Goal: Information Seeking & Learning: Learn about a topic

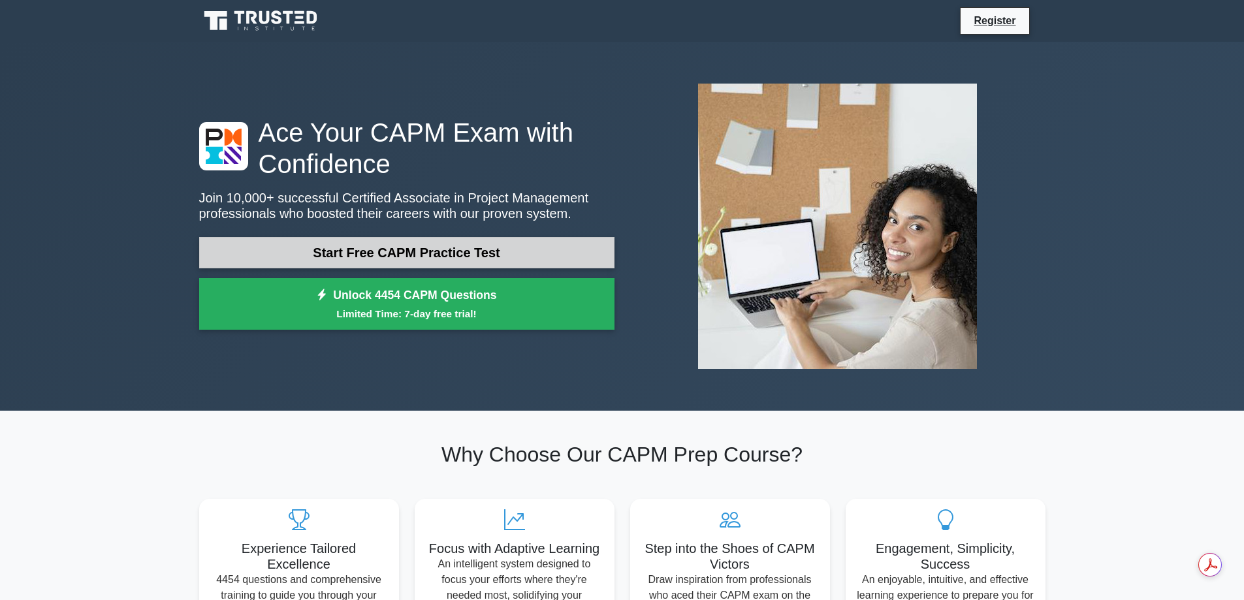
click at [396, 248] on link "Start Free CAPM Practice Test" at bounding box center [406, 252] width 415 height 31
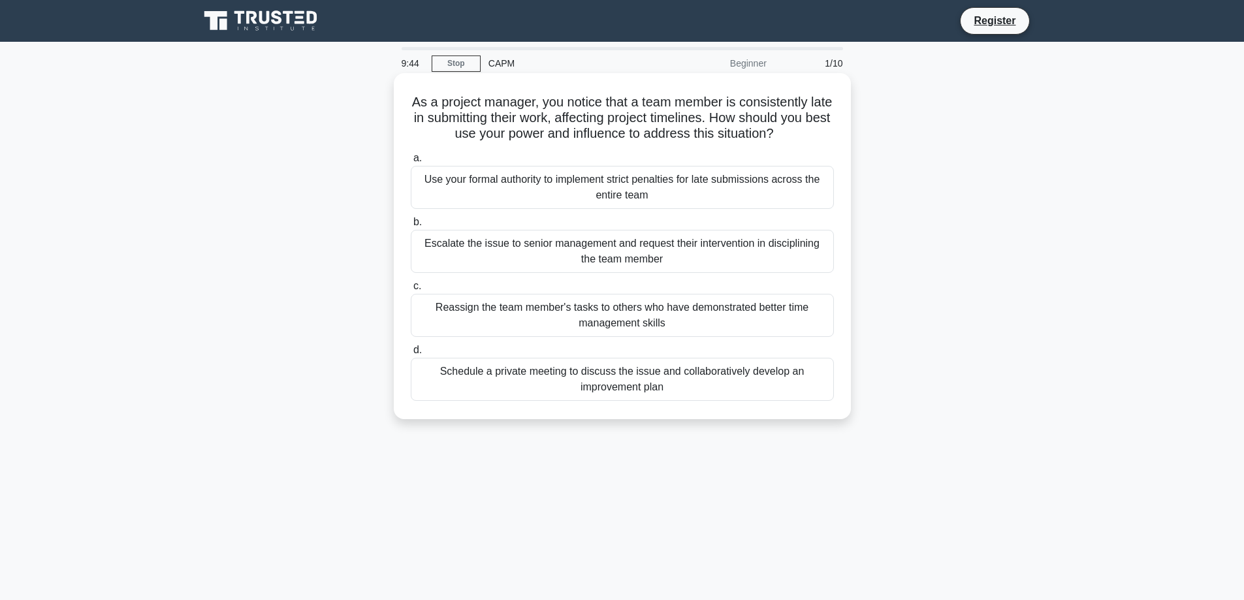
click at [541, 387] on div "Schedule a private meeting to discuss the issue and collaboratively develop an …" at bounding box center [622, 379] width 423 height 43
click at [411, 355] on input "d. Schedule a private meeting to discuss the issue and collaboratively develop …" at bounding box center [411, 350] width 0 height 8
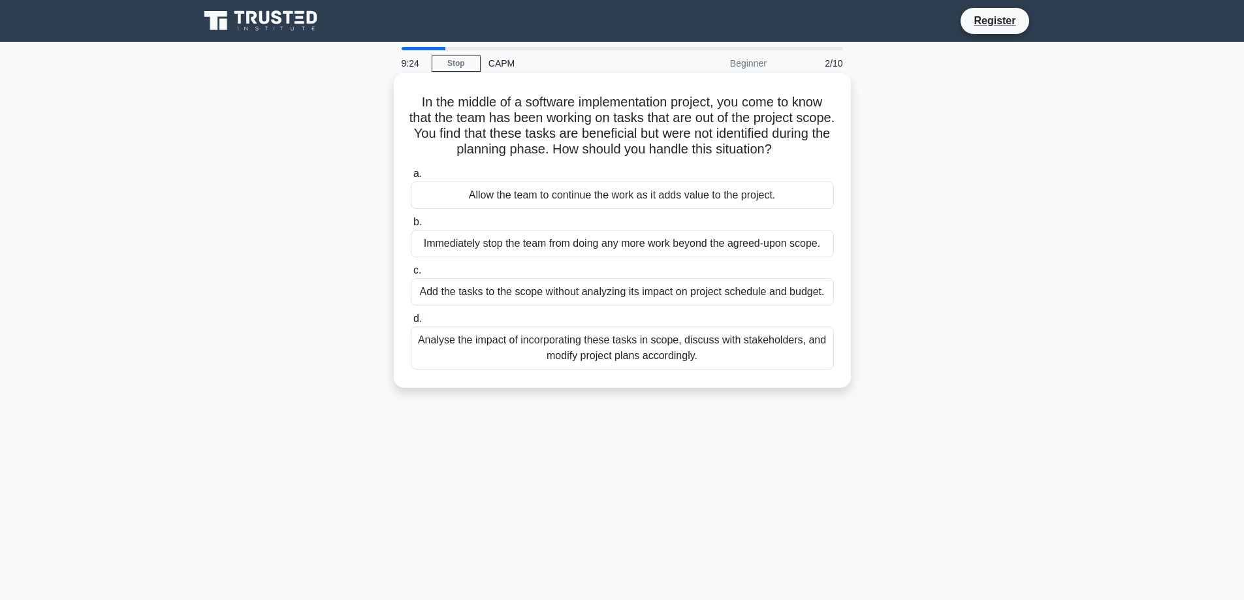
click at [657, 358] on div "Analyse the impact of incorporating these tasks in scope, discuss with stakehol…" at bounding box center [622, 347] width 423 height 43
click at [411, 323] on input "d. Analyse the impact of incorporating these tasks in scope, discuss with stake…" at bounding box center [411, 319] width 0 height 8
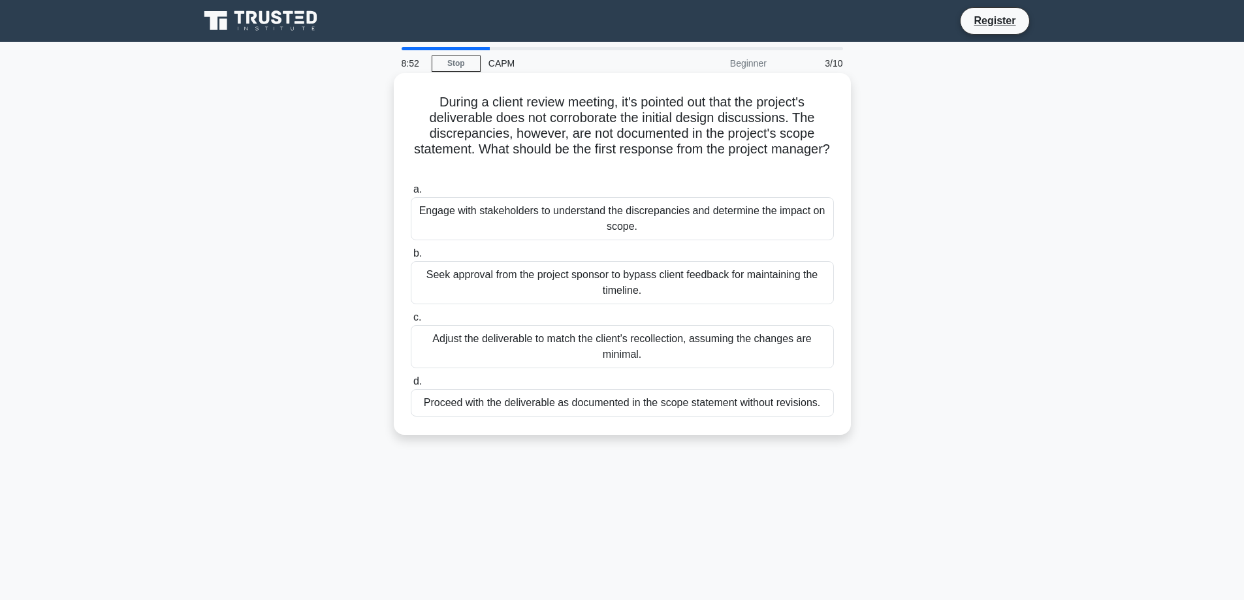
click at [528, 221] on div "Engage with stakeholders to understand the discrepancies and determine the impa…" at bounding box center [622, 218] width 423 height 43
click at [411, 194] on input "a. Engage with stakeholders to understand the discrepancies and determine the i…" at bounding box center [411, 189] width 0 height 8
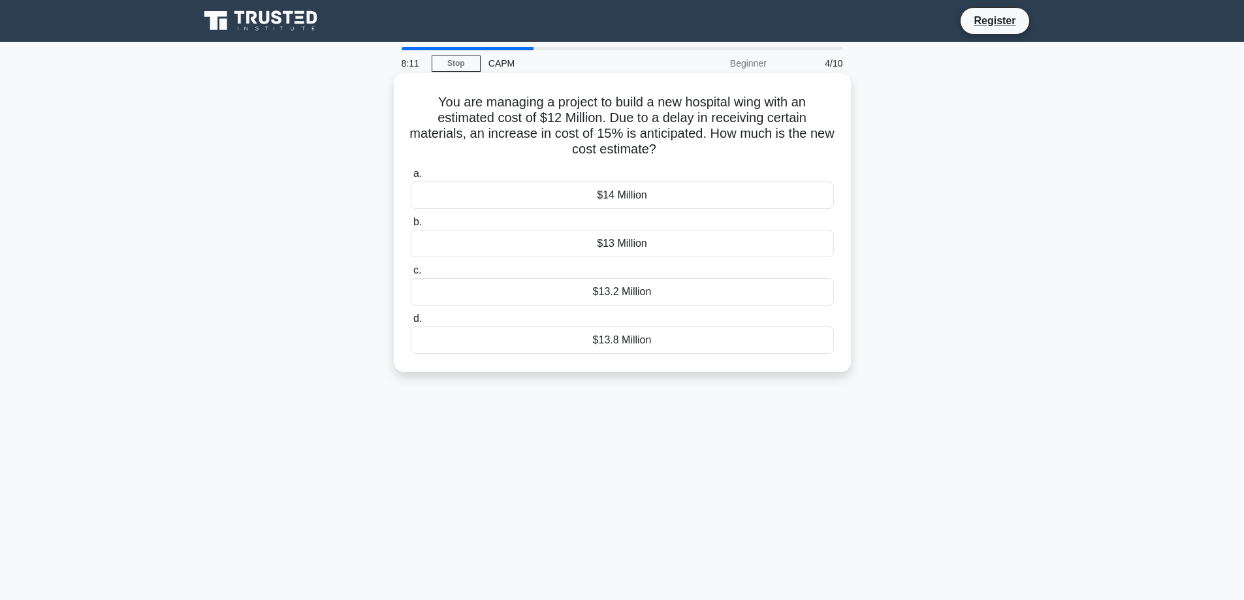
click at [588, 338] on div "$13.8 Million" at bounding box center [622, 339] width 423 height 27
click at [411, 323] on input "d. $13.8 Million" at bounding box center [411, 319] width 0 height 8
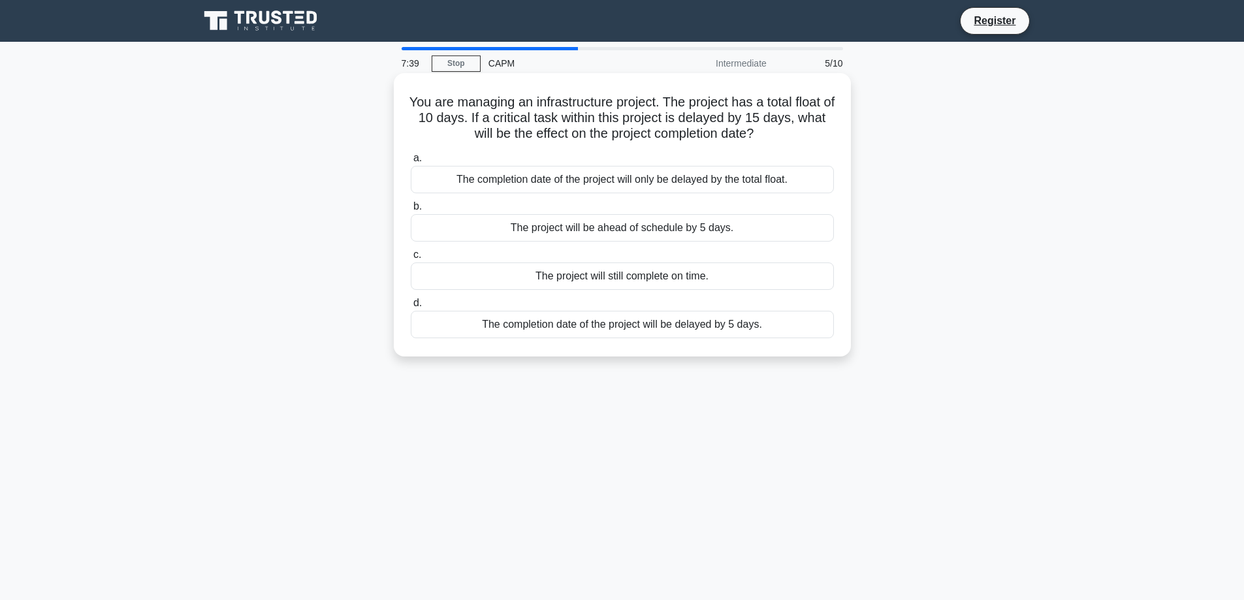
click at [654, 327] on div "The completion date of the project will be delayed by 5 days." at bounding box center [622, 324] width 423 height 27
click at [411, 308] on input "d. The completion date of the project will be delayed by 5 days." at bounding box center [411, 303] width 0 height 8
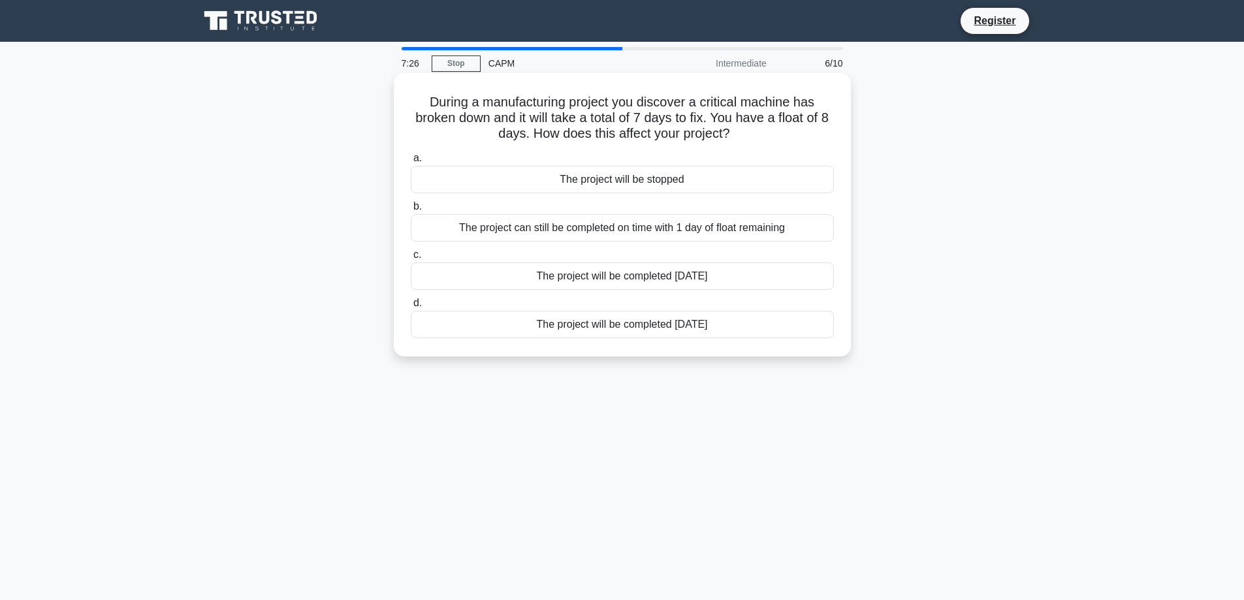
click at [639, 227] on div "The project can still be completed on time with 1 day of float remaining" at bounding box center [622, 227] width 423 height 27
click at [411, 211] on input "b. The project can still be completed on time with 1 day of float remaining" at bounding box center [411, 206] width 0 height 8
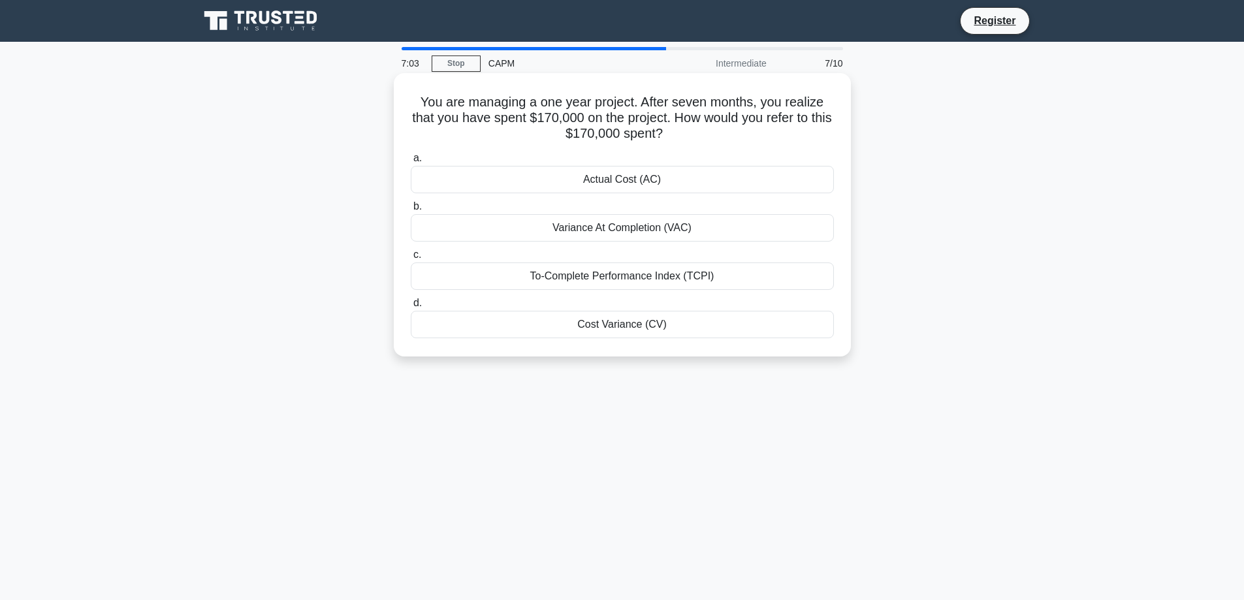
drag, startPoint x: 418, startPoint y: 99, endPoint x: 678, endPoint y: 133, distance: 262.1
click at [678, 133] on h5 "You are managing a one year project. After seven months, you realize that you h…" at bounding box center [622, 118] width 426 height 48
copy h5 "You are managing a one year project. After seven months, you realize that you h…"
click at [742, 137] on h5 "You are managing a one year project. After seven months, you realize that you h…" at bounding box center [622, 118] width 426 height 48
click at [597, 176] on div "Actual Cost (AC)" at bounding box center [622, 179] width 423 height 27
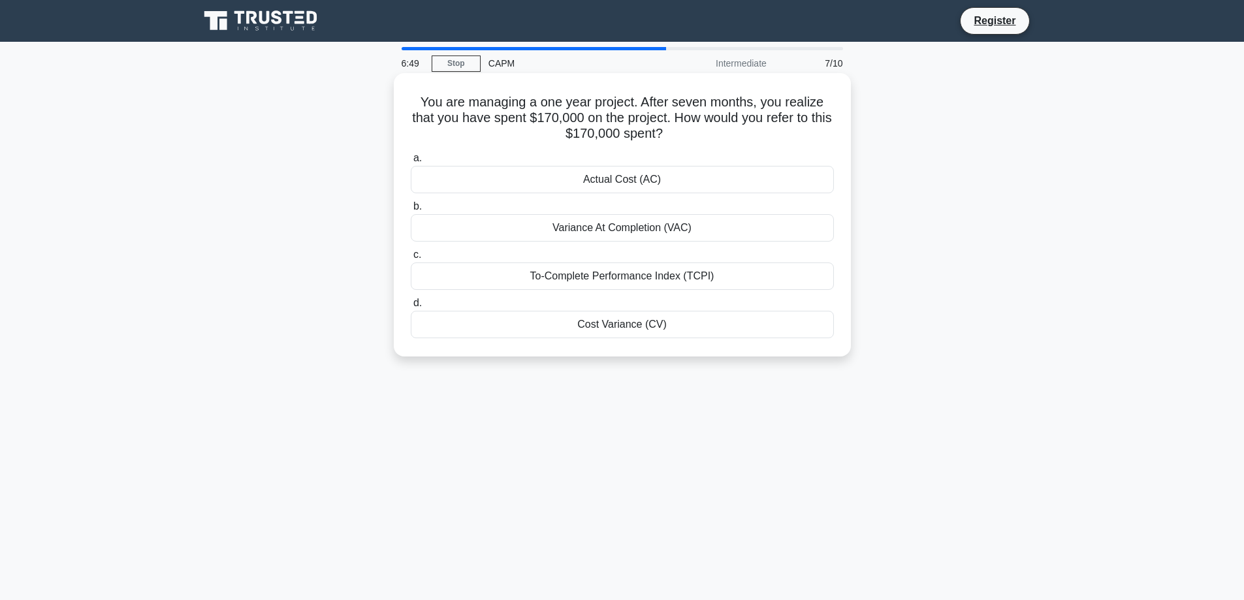
click at [411, 163] on input "a. Actual Cost (AC)" at bounding box center [411, 158] width 0 height 8
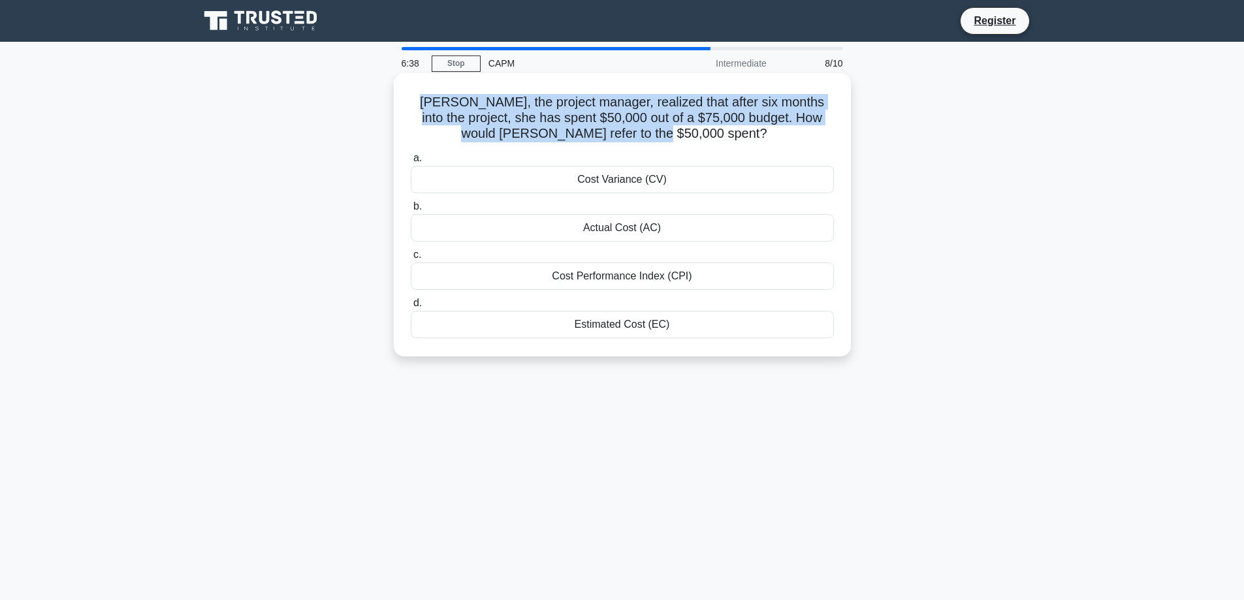
drag, startPoint x: 427, startPoint y: 102, endPoint x: 717, endPoint y: 140, distance: 292.4
click at [717, 140] on h5 "Linda, the project manager, realized that after six months into the project, sh…" at bounding box center [622, 118] width 426 height 48
copy h5 "Linda, the project manager, realized that after six months into the project, sh…"
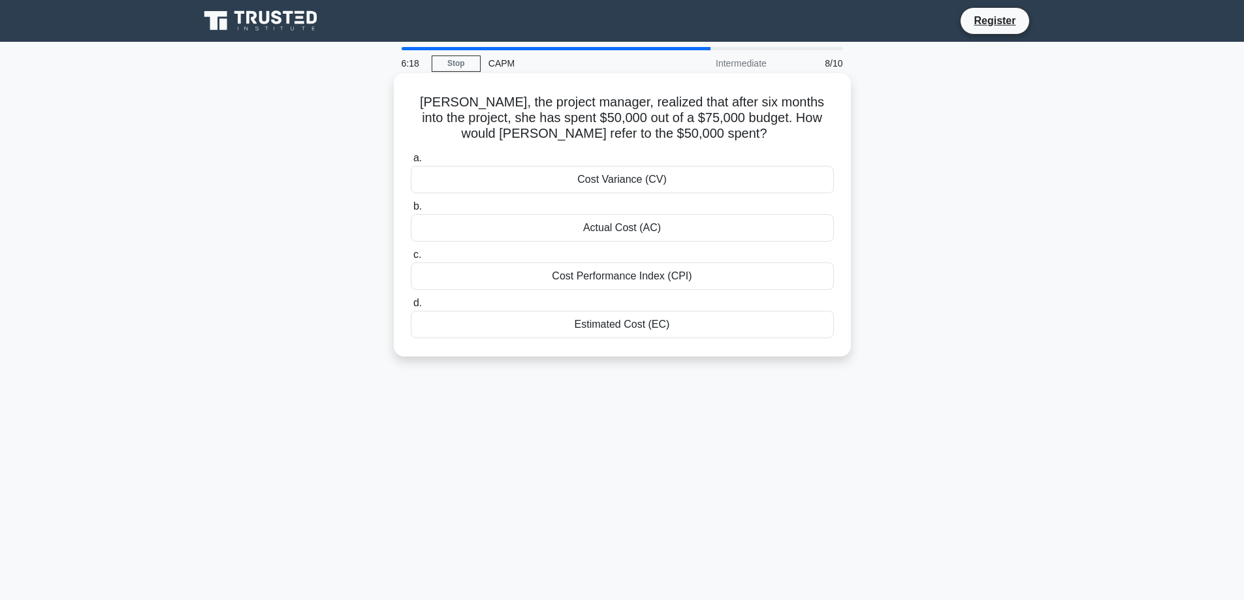
click at [612, 229] on div "Actual Cost (AC)" at bounding box center [622, 227] width 423 height 27
click at [411, 211] on input "b. Actual Cost (AC)" at bounding box center [411, 206] width 0 height 8
click at [616, 279] on div "The new total float is 5 days" at bounding box center [622, 275] width 423 height 27
click at [411, 259] on input "c. The new total float is 5 days" at bounding box center [411, 255] width 0 height 8
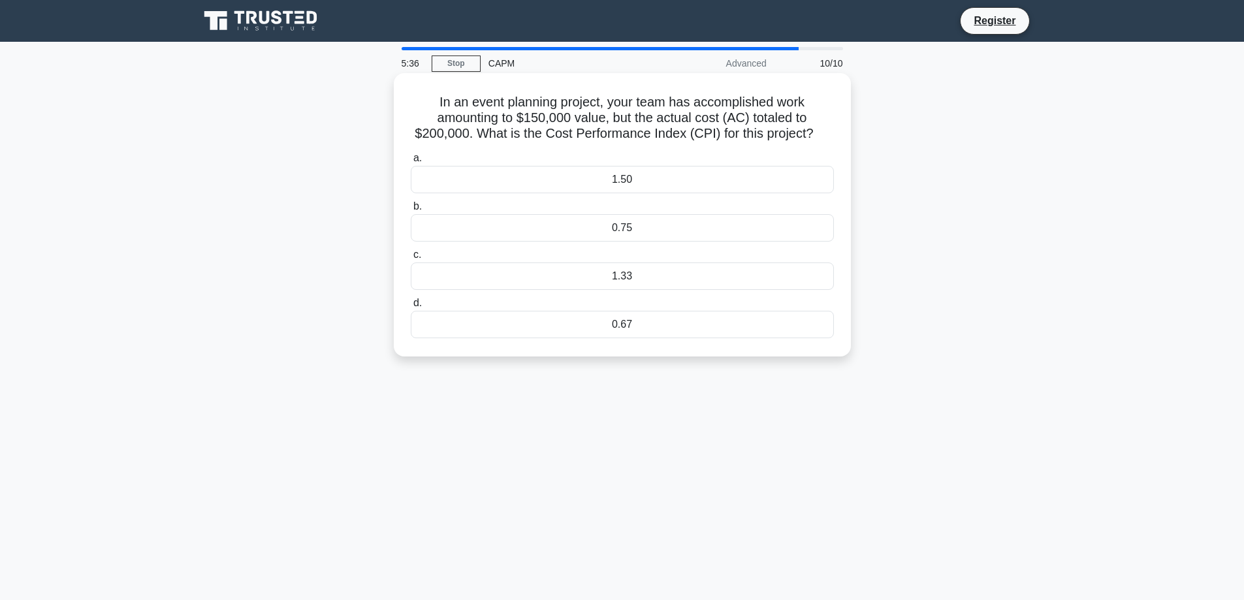
drag, startPoint x: 432, startPoint y: 95, endPoint x: 771, endPoint y: 133, distance: 341.0
click at [836, 138] on div "In an event planning project, your team has accomplished work amounting to $150…" at bounding box center [622, 214] width 447 height 273
copy h5 "In an event planning project, your team has accomplished work amounting to $150…"
click at [593, 219] on div "0.75" at bounding box center [622, 227] width 423 height 27
click at [411, 211] on input "b. 0.75" at bounding box center [411, 206] width 0 height 8
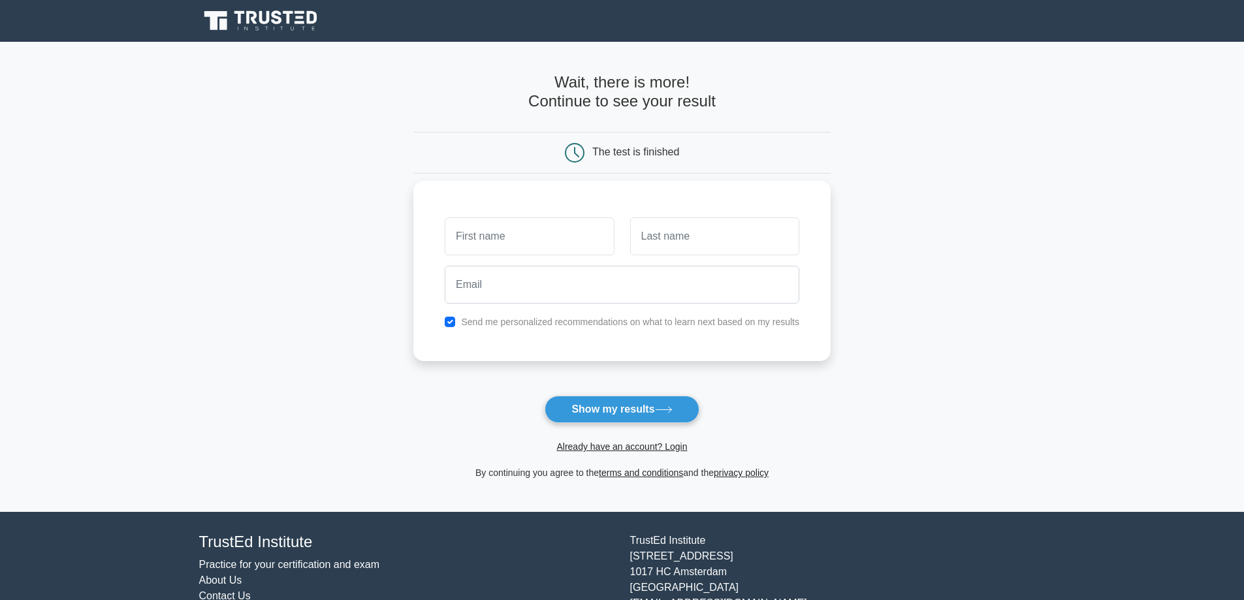
click at [519, 224] on input "text" at bounding box center [529, 236] width 169 height 38
type input "[PERSON_NAME]"
click at [642, 249] on input "text" at bounding box center [714, 236] width 169 height 38
type input "[PERSON_NAME]"
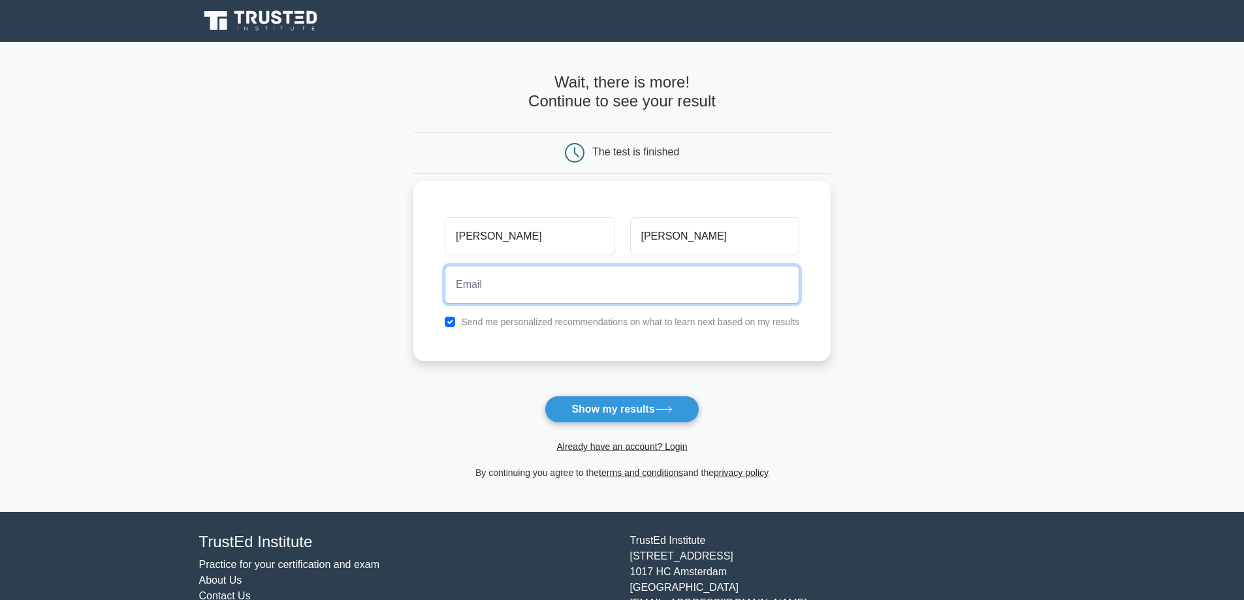
click at [576, 278] on input "email" at bounding box center [622, 285] width 355 height 38
type input "[EMAIL_ADDRESS][DOMAIN_NAME]"
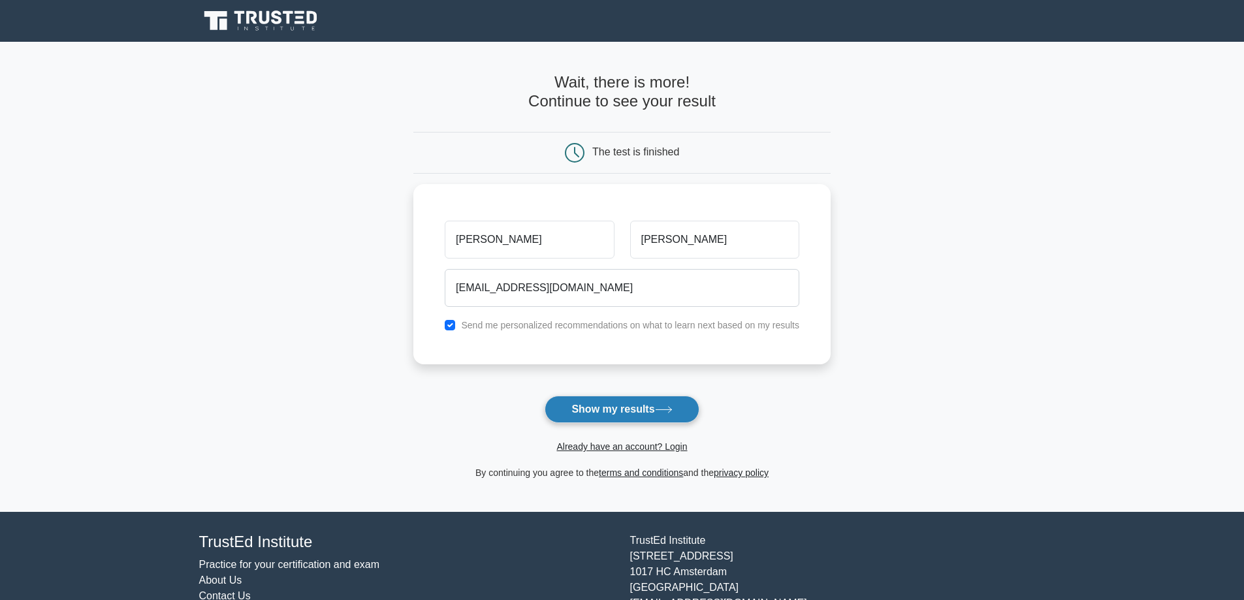
click at [588, 407] on button "Show my results" at bounding box center [622, 409] width 154 height 27
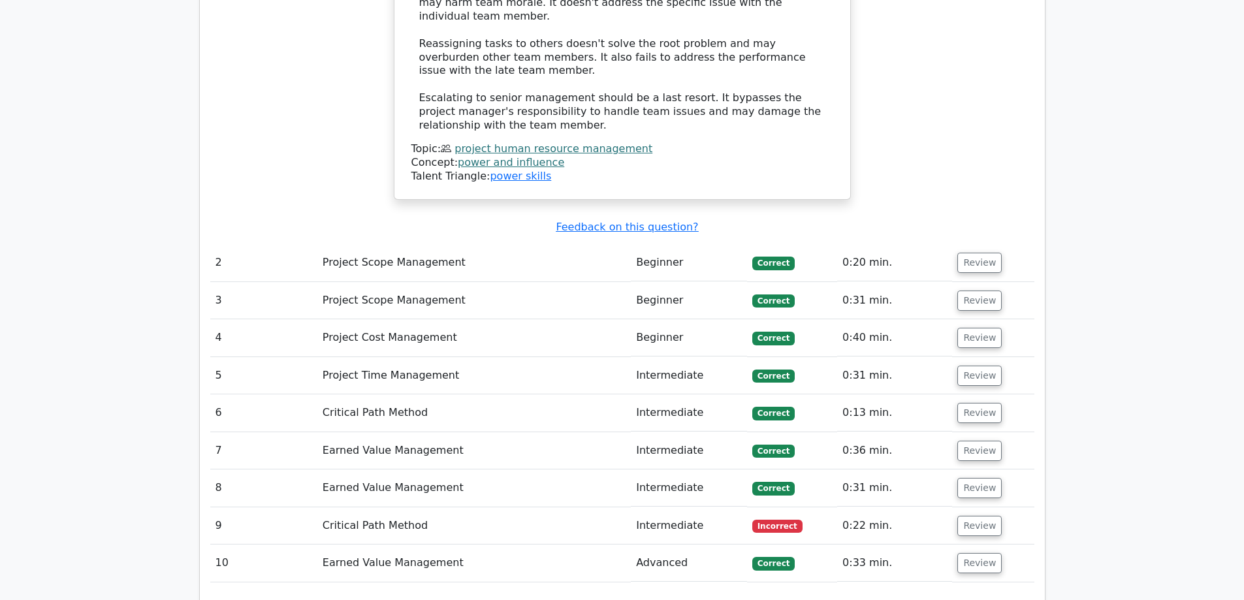
scroll to position [1763, 0]
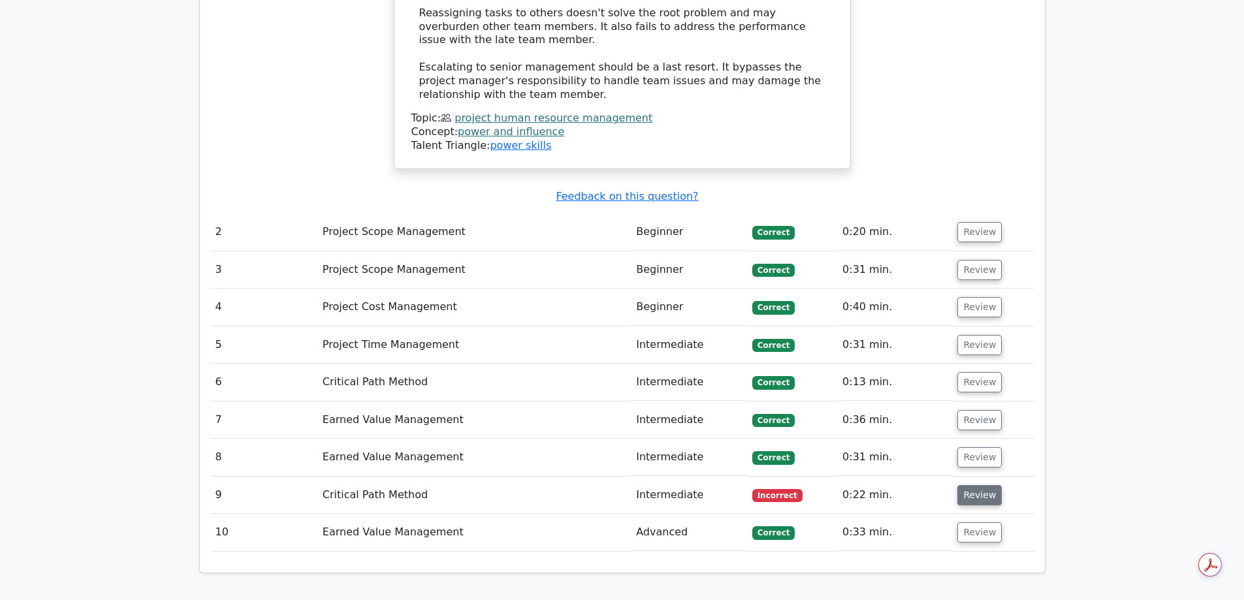
click at [968, 485] on button "Review" at bounding box center [979, 495] width 44 height 20
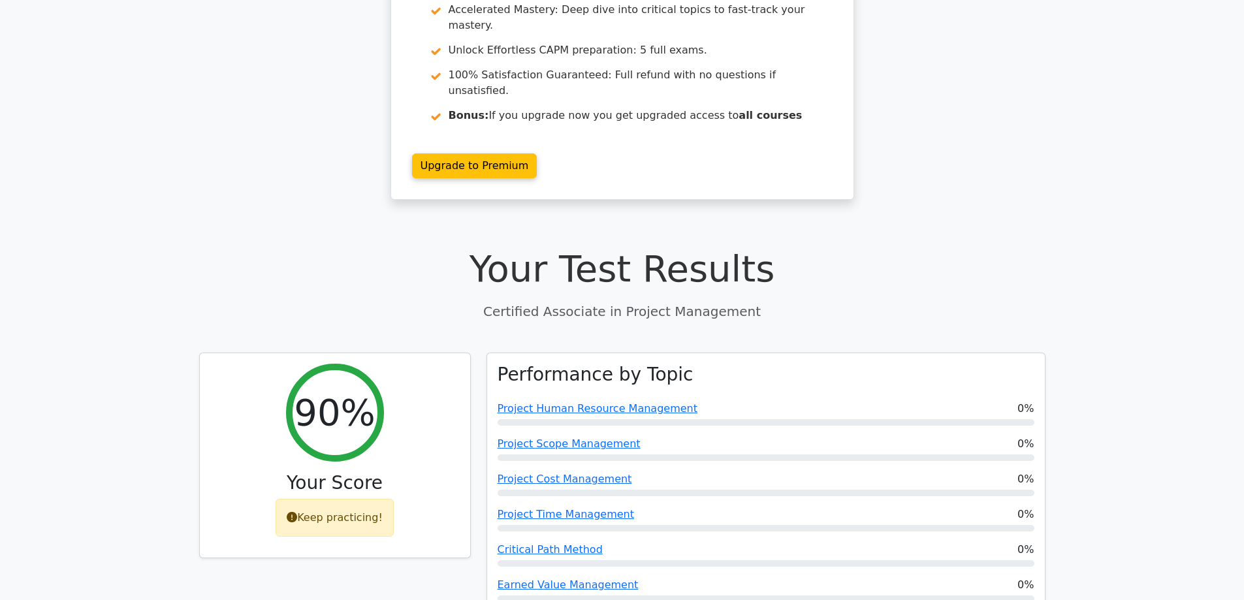
scroll to position [0, 0]
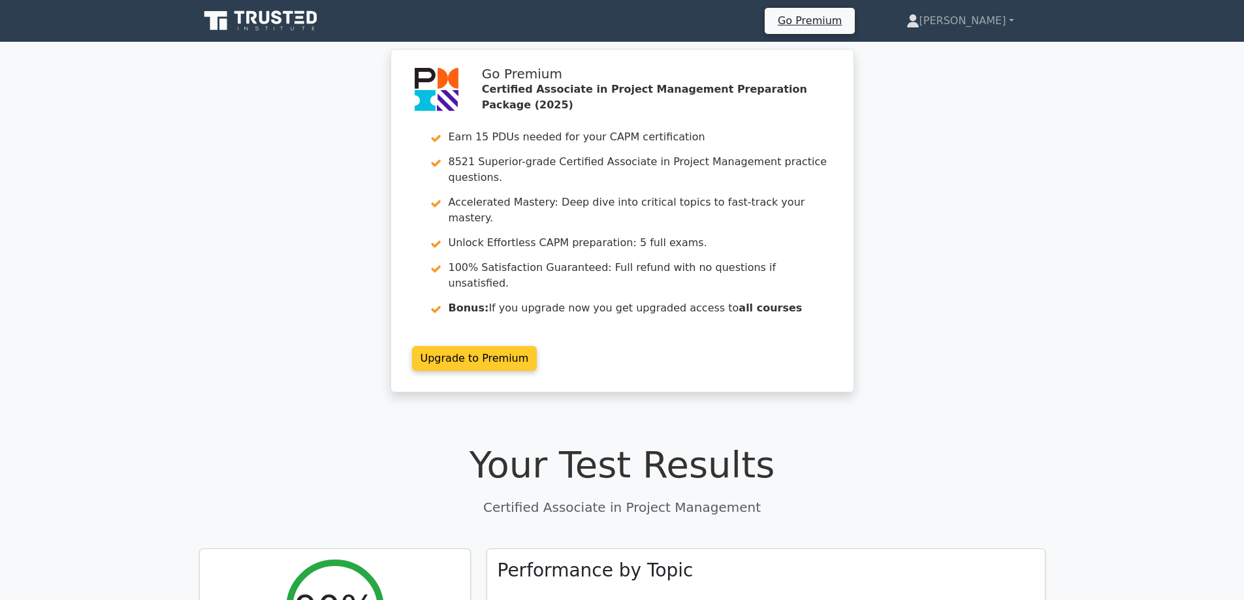
click at [447, 346] on link "Upgrade to Premium" at bounding box center [474, 358] width 125 height 25
